Goal: Task Accomplishment & Management: Manage account settings

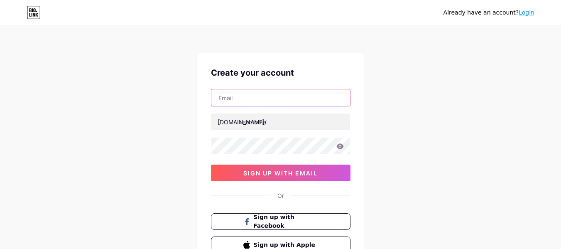
click at [260, 100] on input "text" at bounding box center [280, 97] width 139 height 17
type input "[EMAIL_ADDRESS][DOMAIN_NAME]"
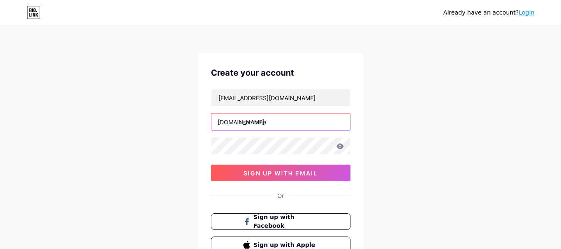
click at [270, 116] on input "text" at bounding box center [280, 121] width 139 height 17
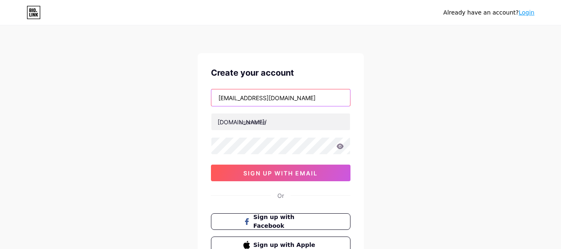
drag, startPoint x: 262, startPoint y: 96, endPoint x: 142, endPoint y: 101, distance: 119.3
click at [123, 101] on div "Already have an account? Login Create your account [EMAIL_ADDRESS][DOMAIN_NAME]…" at bounding box center [280, 159] width 561 height 318
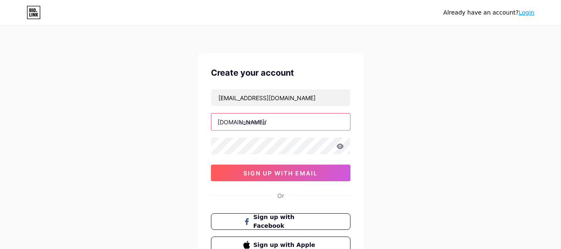
click at [284, 117] on input "text" at bounding box center [280, 121] width 139 height 17
paste input "henryjones0116"
type input "henryjones0116"
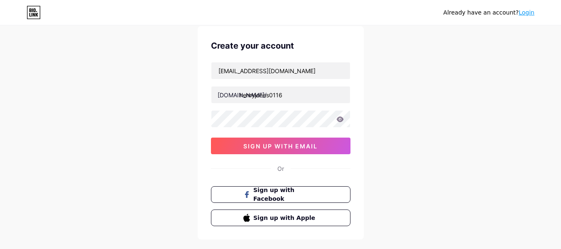
scroll to position [42, 0]
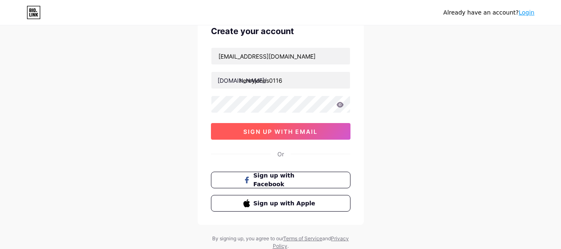
click at [270, 129] on span "sign up with email" at bounding box center [280, 131] width 74 height 7
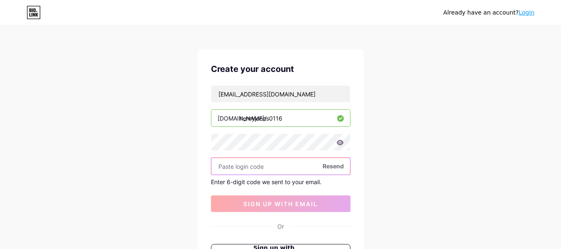
scroll to position [0, 0]
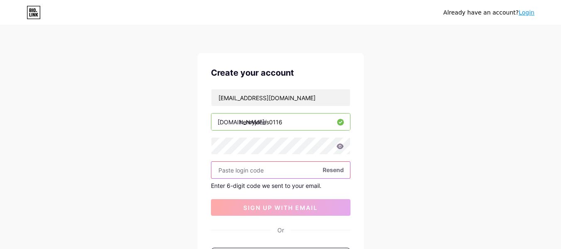
click at [254, 169] on input "text" at bounding box center [280, 170] width 139 height 17
paste input "534822"
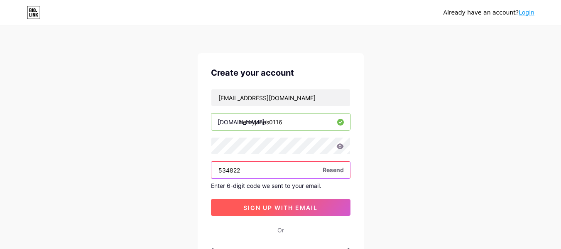
type input "534822"
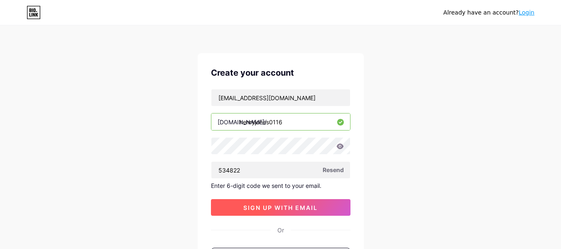
click at [259, 205] on span "sign up with email" at bounding box center [280, 207] width 74 height 7
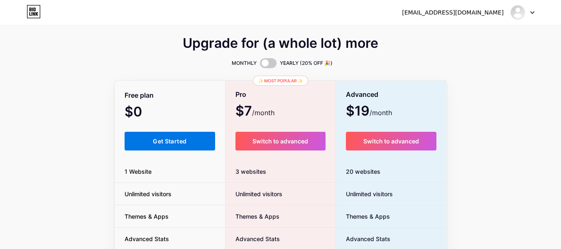
click at [174, 135] on button "Get Started" at bounding box center [170, 141] width 91 height 19
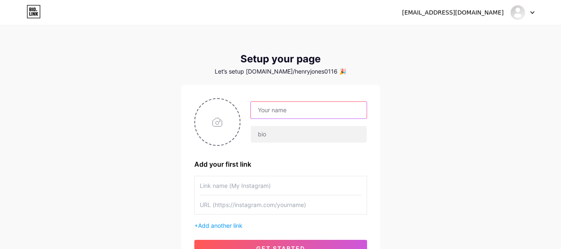
click at [293, 109] on input "text" at bounding box center [308, 110] width 115 height 17
drag, startPoint x: 290, startPoint y: 110, endPoint x: 370, endPoint y: 112, distance: 80.2
click at [370, 112] on div "[EMAIL_ADDRESS][DOMAIN_NAME] Add your first link + Add another link get started" at bounding box center [280, 177] width 199 height 185
click at [275, 108] on input "henryjones" at bounding box center [308, 110] width 115 height 17
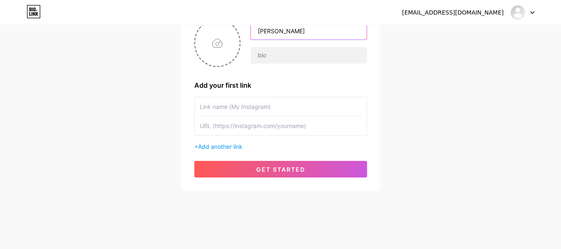
scroll to position [81, 0]
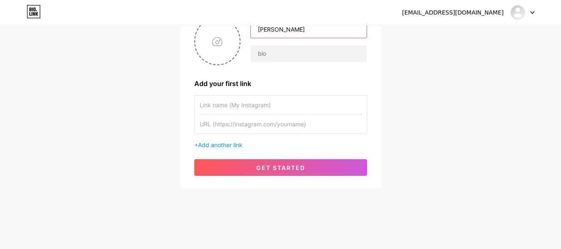
type input "[PERSON_NAME]"
click at [285, 106] on input "text" at bounding box center [281, 105] width 162 height 19
click at [226, 122] on input "text" at bounding box center [281, 124] width 162 height 19
paste input "[URL][DOMAIN_NAME]"
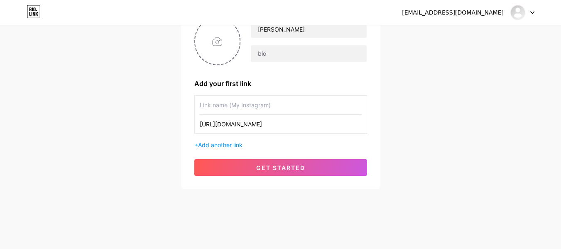
type input "[URL][DOMAIN_NAME]"
click at [250, 106] on input "text" at bounding box center [281, 105] width 162 height 19
paste input "Online Excel Assignment Help For Students"
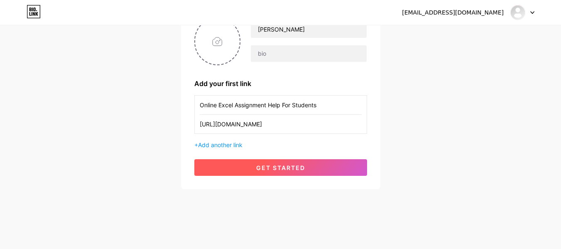
type input "Online Excel Assignment Help For Students"
click at [275, 164] on span "get started" at bounding box center [280, 167] width 49 height 7
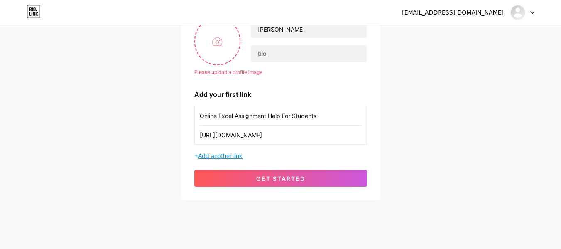
click at [219, 153] on span "Add another link" at bounding box center [220, 155] width 44 height 7
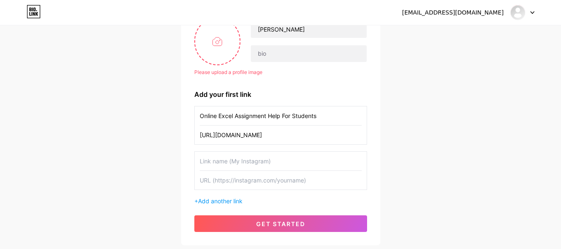
click at [269, 164] on input "text" at bounding box center [281, 161] width 162 height 19
click at [238, 181] on input "text" at bounding box center [281, 180] width 162 height 19
paste input "[URL][DOMAIN_NAME]"
type input "[URL][DOMAIN_NAME]"
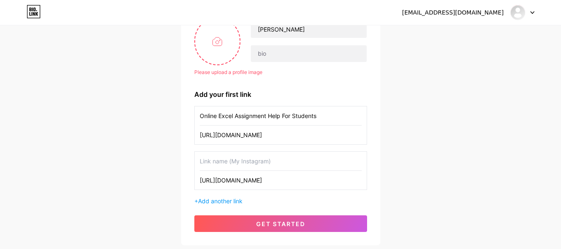
scroll to position [0, 0]
click at [266, 165] on input "text" at bounding box center [281, 161] width 162 height 19
paste input "Sociology Assignment Help Online"
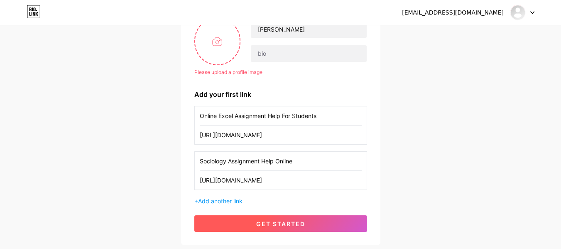
type input "Sociology Assignment Help Online"
click at [287, 219] on button "get started" at bounding box center [280, 223] width 173 height 17
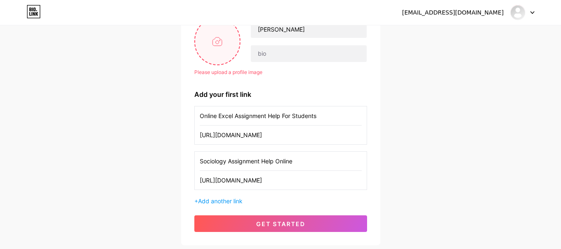
click at [206, 52] on input "file" at bounding box center [217, 41] width 45 height 46
type input "C:\fakepath\[PERSON_NAME].webp"
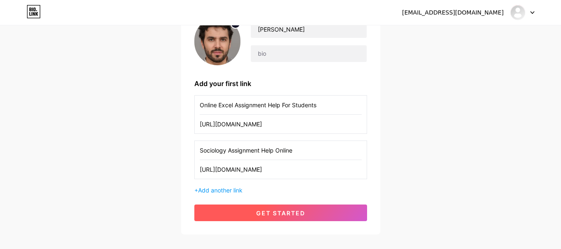
click at [277, 217] on button "get started" at bounding box center [280, 212] width 173 height 17
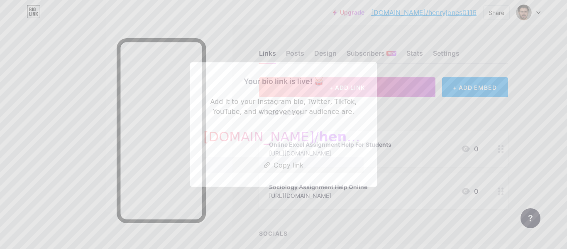
click at [466, 132] on div at bounding box center [283, 124] width 567 height 249
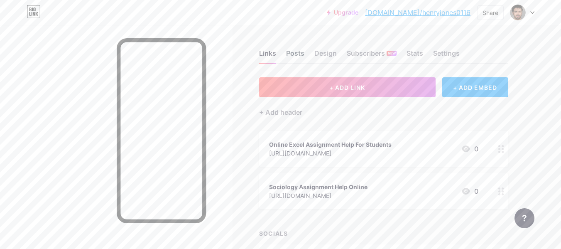
click at [295, 57] on div "Posts" at bounding box center [295, 55] width 18 height 15
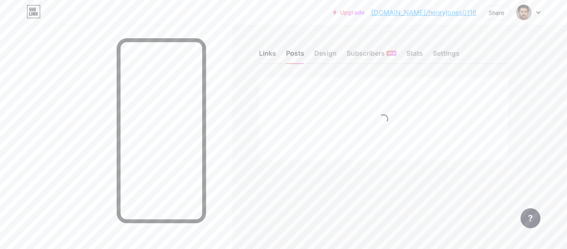
click at [265, 54] on div "Links" at bounding box center [267, 55] width 17 height 15
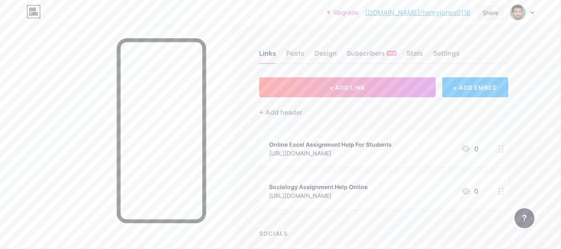
click at [497, 13] on div "Share" at bounding box center [491, 12] width 16 height 9
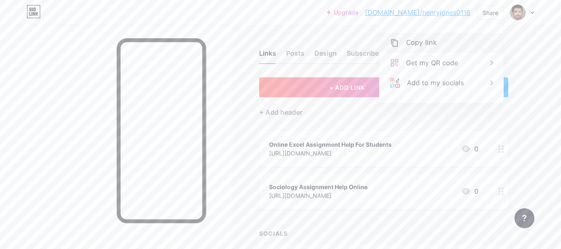
click at [436, 39] on div "Copy link" at bounding box center [442, 43] width 124 height 20
click at [522, 122] on div "Links Posts Design Subscribers NEW Stats Settings + ADD LINK + ADD EMBED + Add …" at bounding box center [271, 165] width 543 height 281
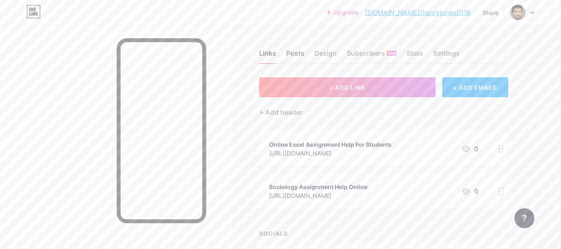
click at [296, 52] on div "Posts" at bounding box center [295, 55] width 18 height 15
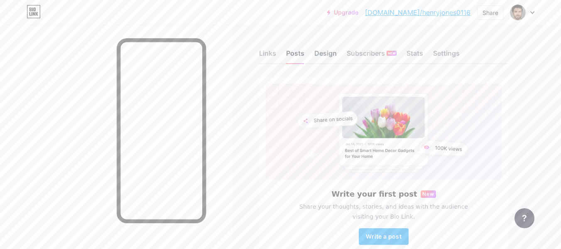
click at [329, 55] on div "Design" at bounding box center [325, 55] width 22 height 15
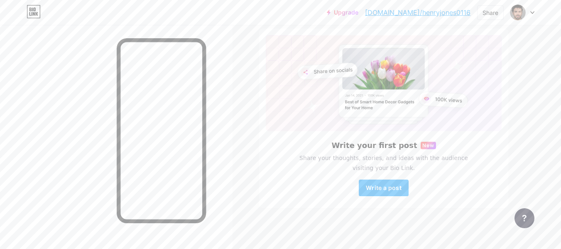
scroll to position [49, 0]
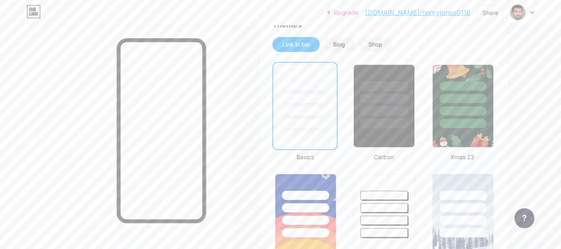
scroll to position [166, 0]
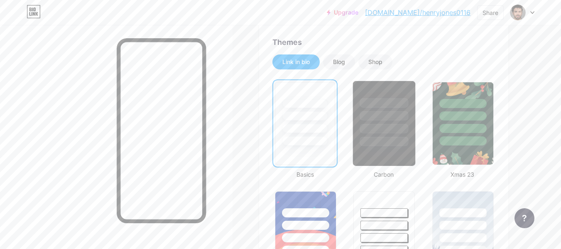
click at [392, 139] on div at bounding box center [384, 142] width 49 height 10
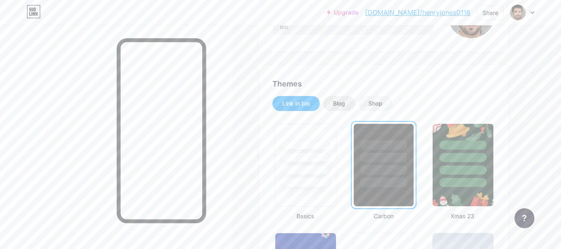
click at [338, 107] on div "Blog" at bounding box center [339, 103] width 12 height 8
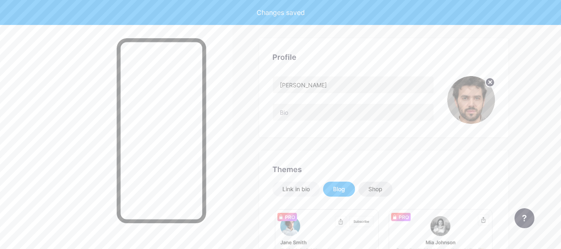
scroll to position [0, 0]
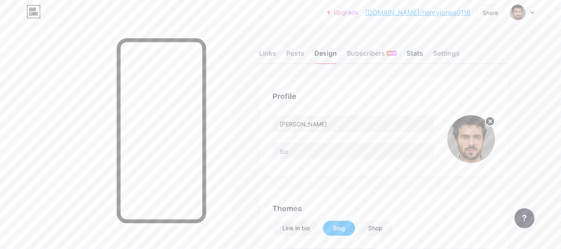
click at [415, 55] on div "Stats" at bounding box center [415, 55] width 17 height 15
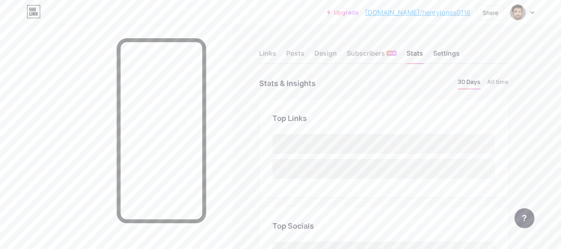
click at [442, 55] on div "Settings" at bounding box center [446, 55] width 27 height 15
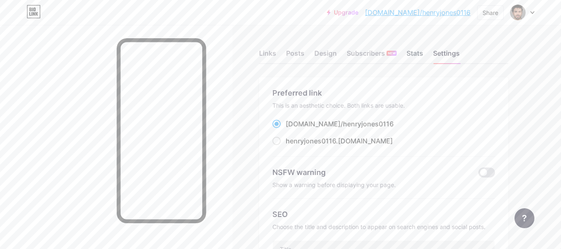
click at [416, 51] on div "Stats" at bounding box center [415, 55] width 17 height 15
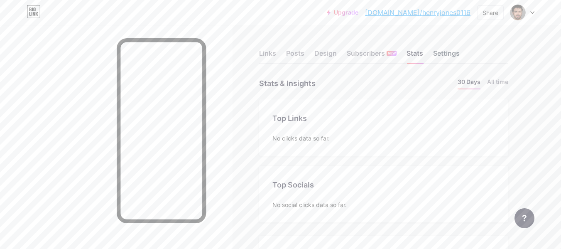
click at [456, 48] on div "Settings" at bounding box center [446, 55] width 27 height 15
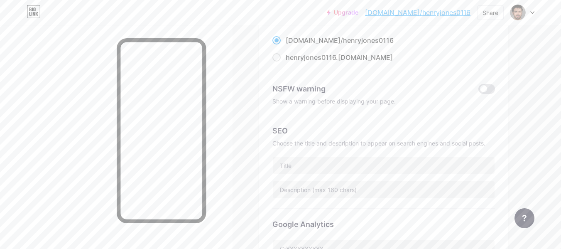
scroll to position [83, 0]
click at [330, 163] on input "text" at bounding box center [384, 165] width 222 height 17
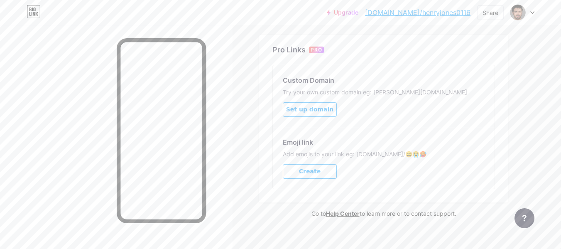
scroll to position [401, 0]
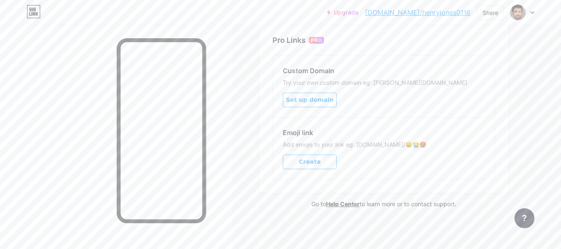
click at [326, 157] on button "Create" at bounding box center [310, 162] width 54 height 15
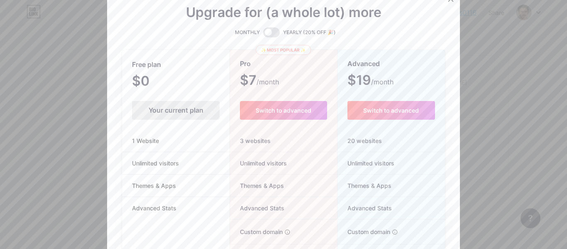
click at [531, 60] on div at bounding box center [283, 124] width 567 height 249
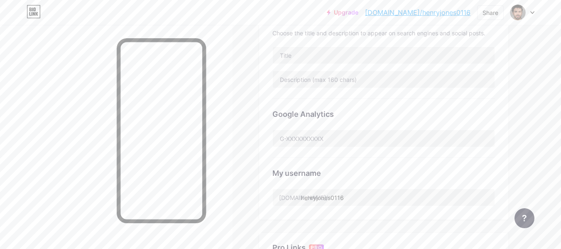
scroll to position [193, 0]
